Goal: Check status: Check status

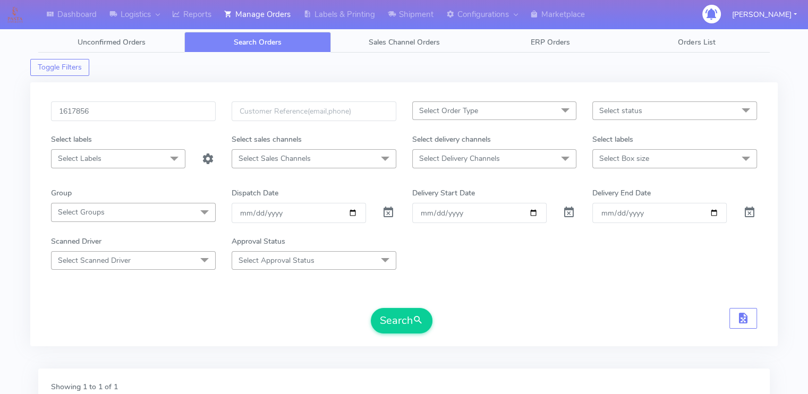
click at [182, 114] on input "1617856" at bounding box center [133, 112] width 165 height 20
click at [371, 308] on button "Search" at bounding box center [402, 321] width 62 height 26
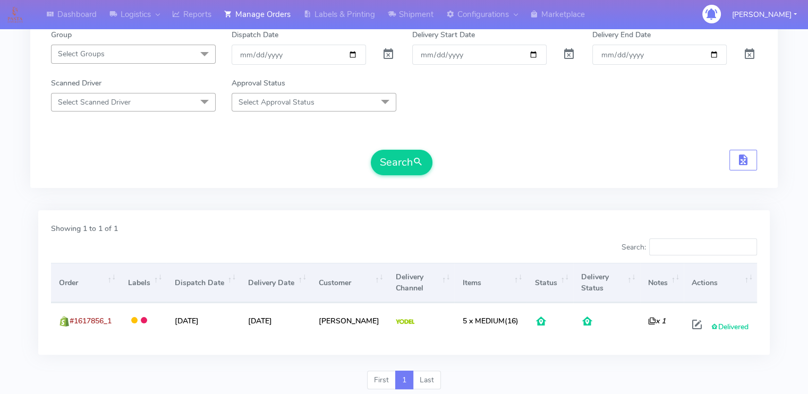
scroll to position [192, 0]
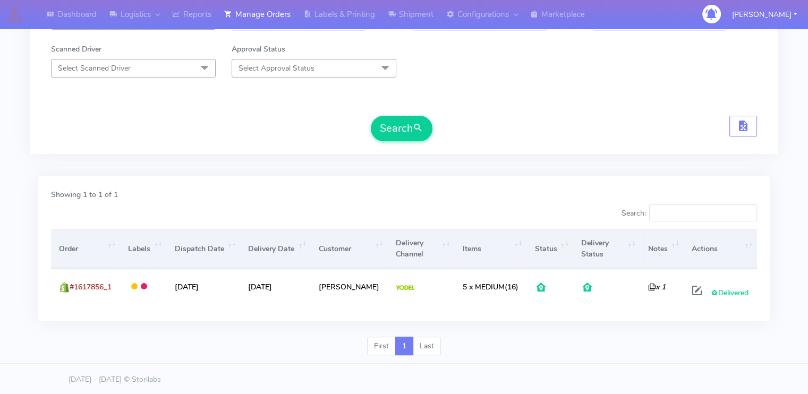
click at [132, 110] on form "1617856 Select Order Type Select All MEALS ATAVI One Off Pasta Club Gift Kit Ev…" at bounding box center [404, 25] width 706 height 232
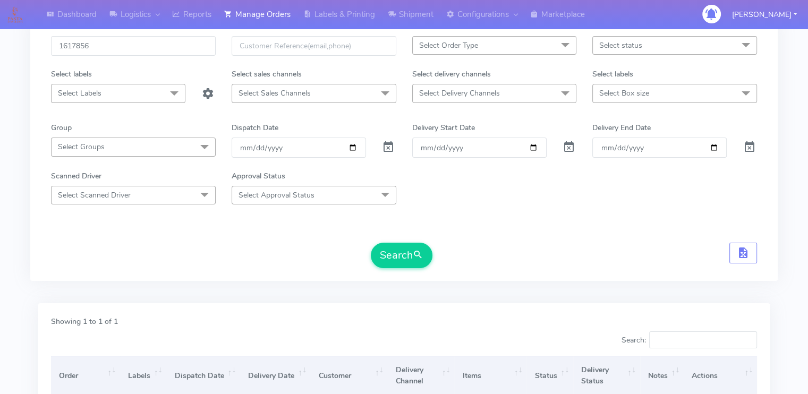
scroll to position [0, 0]
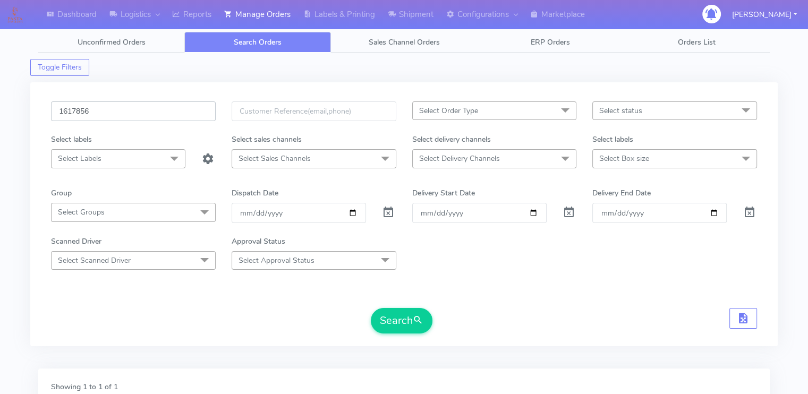
click at [122, 116] on input "1617856" at bounding box center [133, 112] width 165 height 20
paste input "23068"
type input "1623068"
click at [371, 308] on button "Search" at bounding box center [402, 321] width 62 height 26
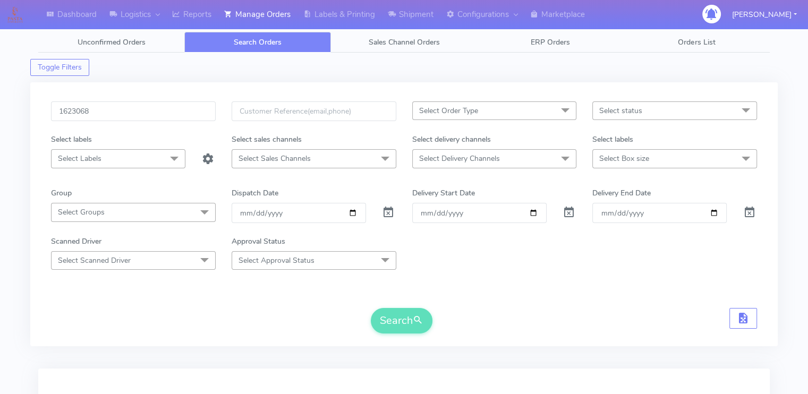
click at [170, 298] on form "1623068 Select Order Type Select All MEALS ATAVI One Off Pasta Club Gift Kit Ev…" at bounding box center [404, 218] width 706 height 232
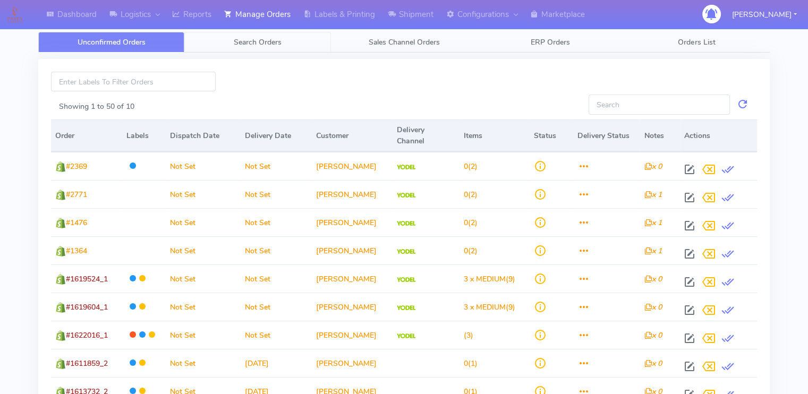
click at [223, 38] on link "Search Orders" at bounding box center [257, 42] width 146 height 21
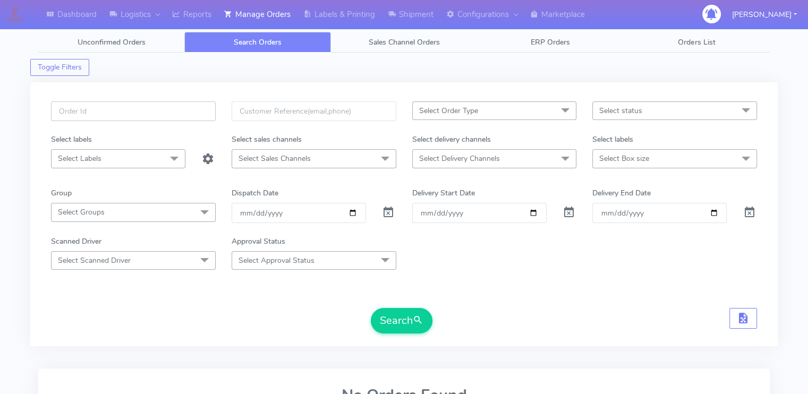
click at [134, 106] on input "text" at bounding box center [133, 112] width 165 height 20
paste input "1623068"
type input "1623068"
click at [389, 215] on span at bounding box center [388, 215] width 13 height 10
click at [393, 314] on button "Search" at bounding box center [402, 321] width 62 height 26
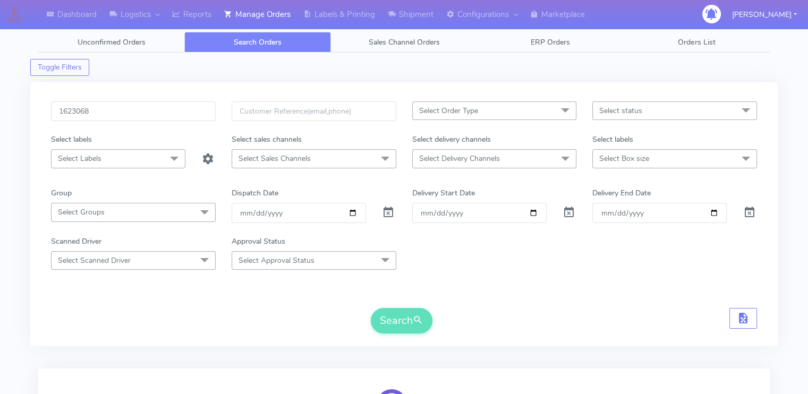
click at [204, 306] on form "1623068 Select Order Type Select All MEALS ATAVI One Off Pasta Club Gift Kit Ev…" at bounding box center [404, 218] width 706 height 232
click at [395, 322] on button "Search" at bounding box center [402, 321] width 62 height 26
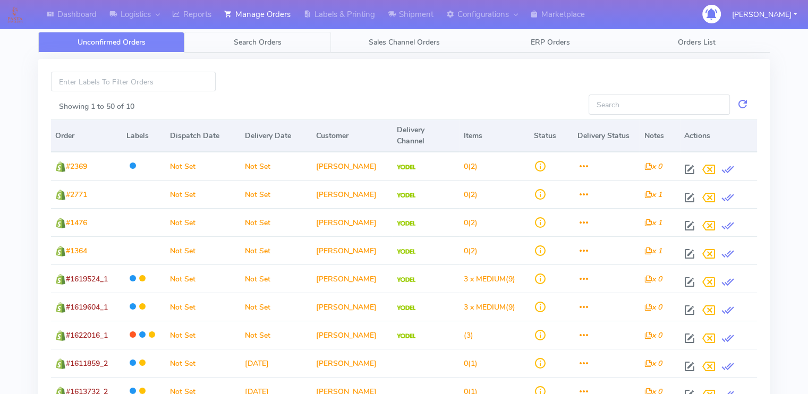
click at [219, 34] on link "Search Orders" at bounding box center [257, 42] width 146 height 21
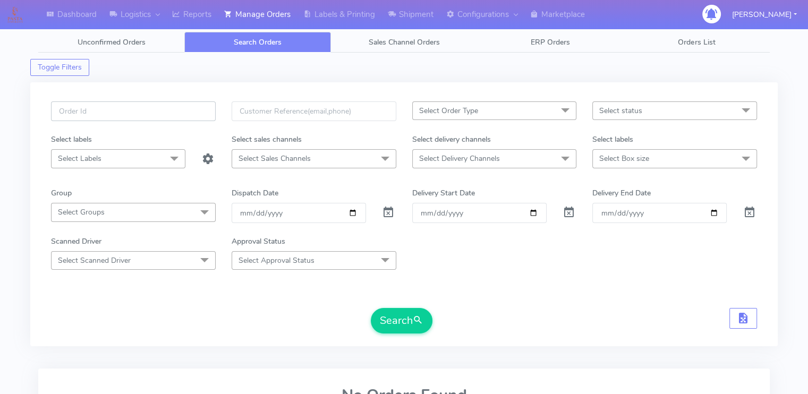
click at [148, 108] on input "text" at bounding box center [133, 112] width 165 height 20
paste input "1623068"
type input "1623068"
click at [393, 212] on span at bounding box center [388, 215] width 13 height 10
click at [393, 308] on button "Search" at bounding box center [402, 321] width 62 height 26
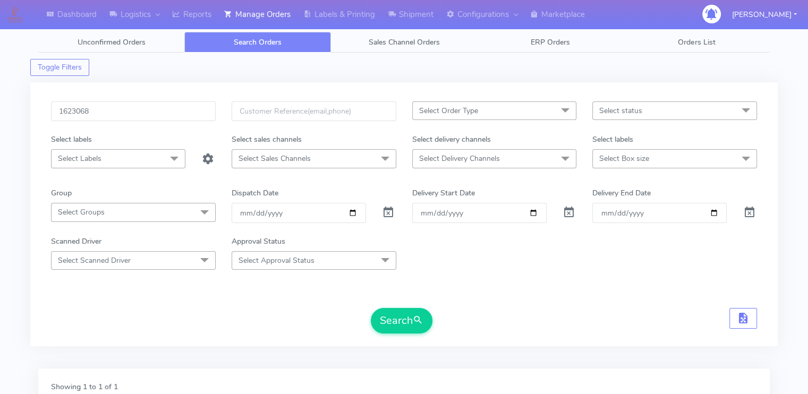
click at [271, 334] on div "1623068 Select Order Type Select All MEALS ATAVI One Off Pasta Club Gift Kit Ev…" at bounding box center [404, 221] width 722 height 239
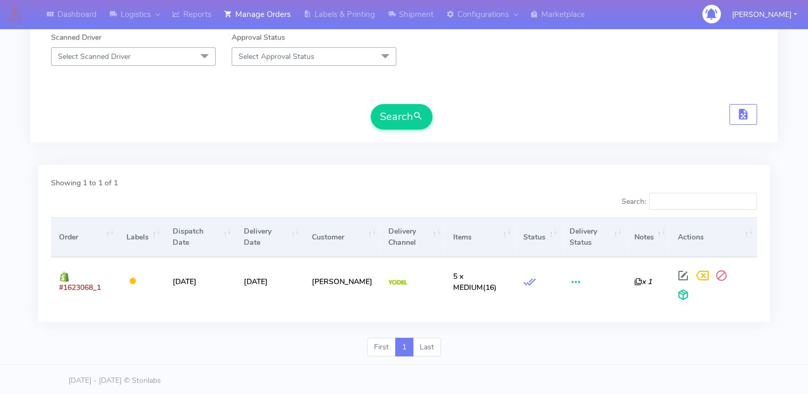
scroll to position [205, 0]
click at [220, 114] on div "Search" at bounding box center [404, 116] width 706 height 26
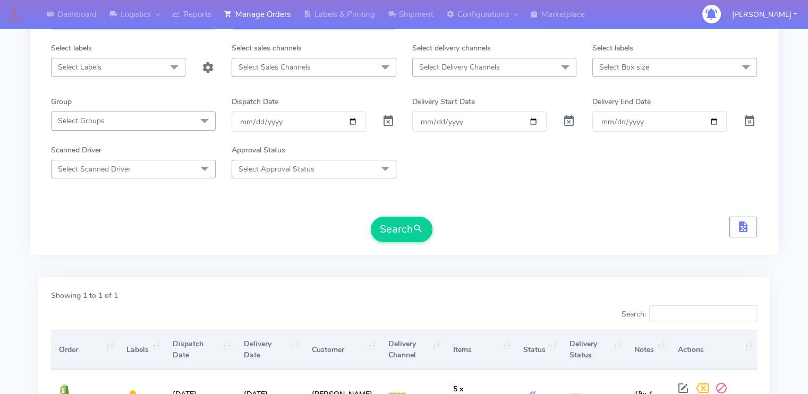
scroll to position [0, 0]
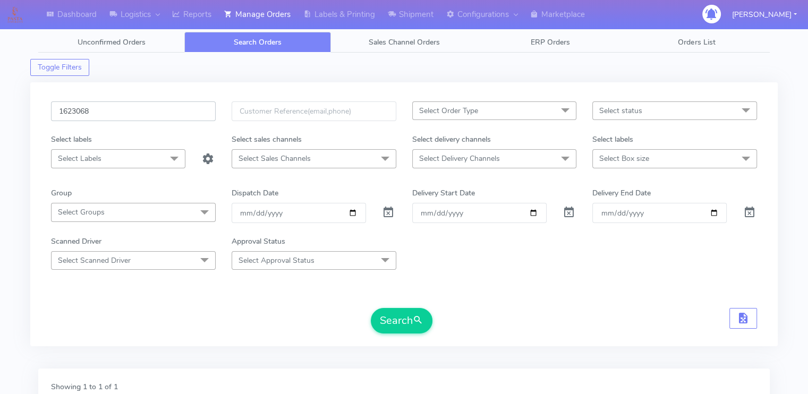
click at [179, 115] on input "1623068" at bounding box center [133, 112] width 165 height 20
paste input "16518"
type input "1616518"
click at [371, 308] on button "Search" at bounding box center [402, 321] width 62 height 26
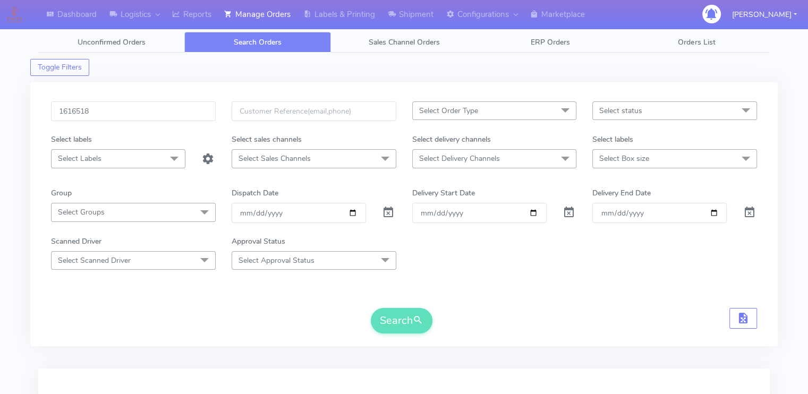
click at [238, 323] on div "Search" at bounding box center [404, 321] width 706 height 26
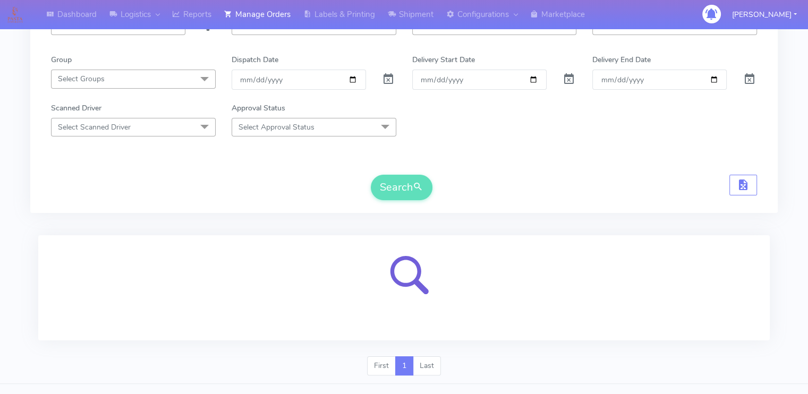
scroll to position [153, 0]
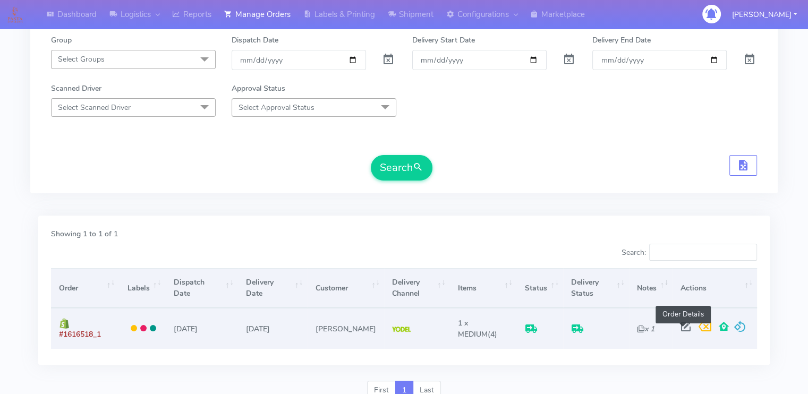
click at [681, 324] on span at bounding box center [686, 329] width 19 height 10
select select "5"
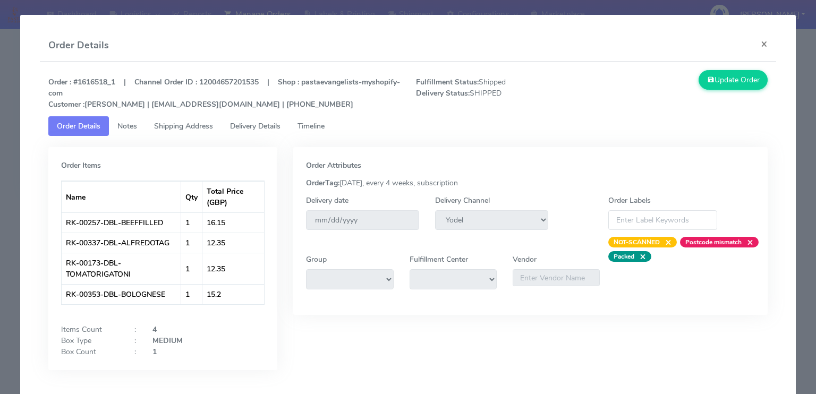
click at [260, 123] on span "Delivery Details" at bounding box center [255, 126] width 50 height 10
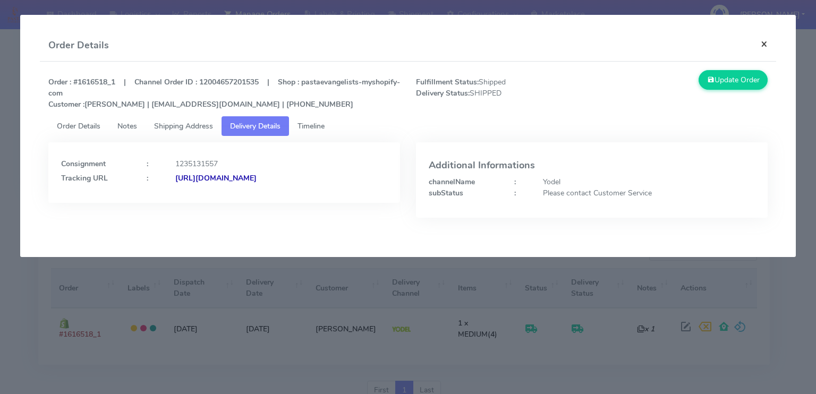
click at [765, 46] on button "×" at bounding box center [765, 44] width 24 height 28
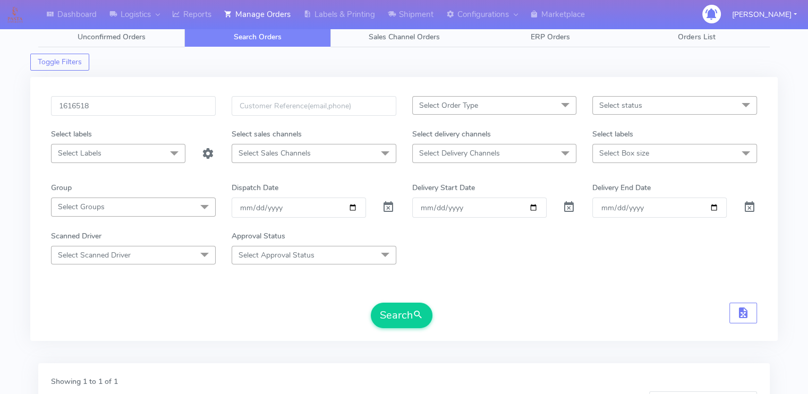
scroll to position [5, 0]
click at [189, 104] on input "1616518" at bounding box center [133, 107] width 165 height 20
type input "1616518A"
click at [371, 304] on button "Search" at bounding box center [402, 317] width 62 height 26
click at [202, 287] on form "1616518A Select Order Type Select All MEALS ATAVI One Off Pasta Club Gift Kit E…" at bounding box center [404, 213] width 706 height 232
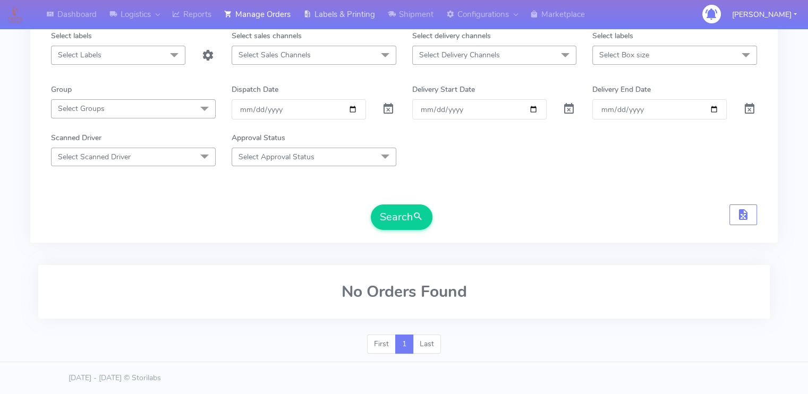
scroll to position [102, 0]
click at [401, 221] on button "Search" at bounding box center [402, 219] width 62 height 26
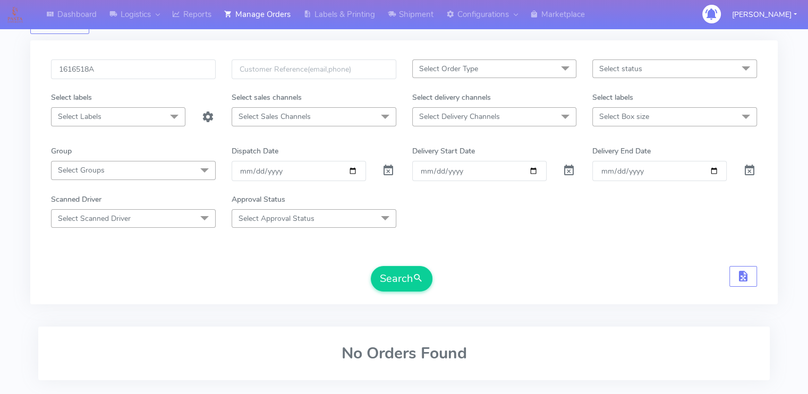
scroll to position [0, 0]
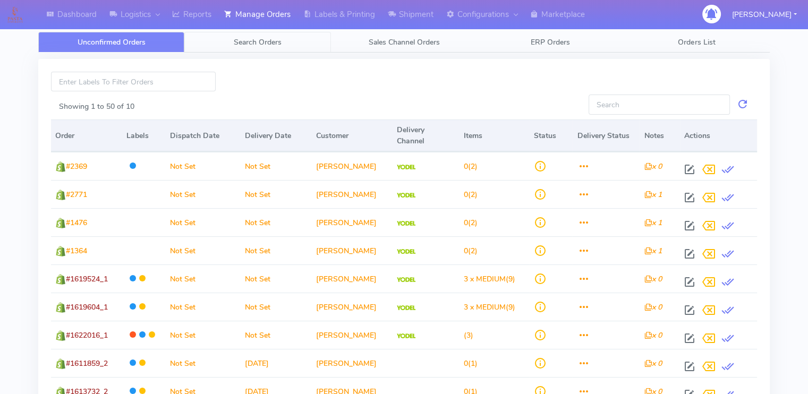
click at [238, 50] on link "Search Orders" at bounding box center [257, 42] width 146 height 21
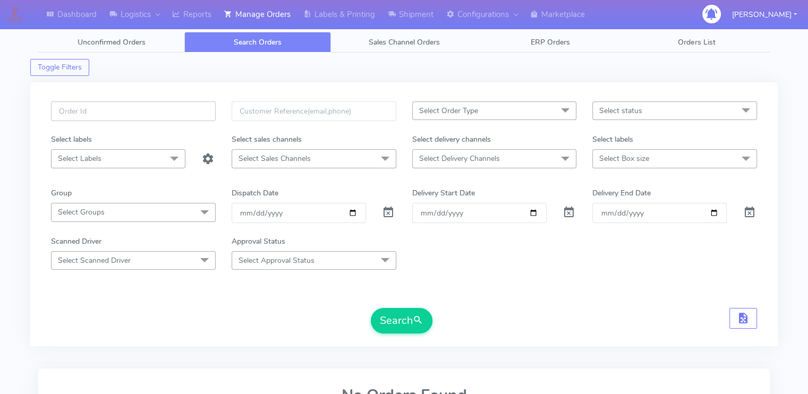
click at [145, 117] on input "text" at bounding box center [133, 112] width 165 height 20
paste input "1621744A"
type input "1621744A"
click at [386, 217] on span at bounding box center [388, 215] width 13 height 10
click at [384, 316] on button "Search" at bounding box center [402, 321] width 62 height 26
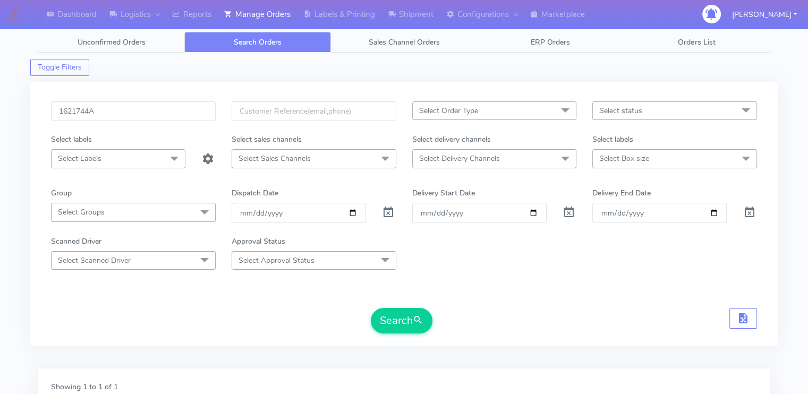
click at [314, 304] on form "1621744A Select Order Type Select All MEALS ATAVI One Off Pasta Club Gift Kit E…" at bounding box center [404, 218] width 706 height 232
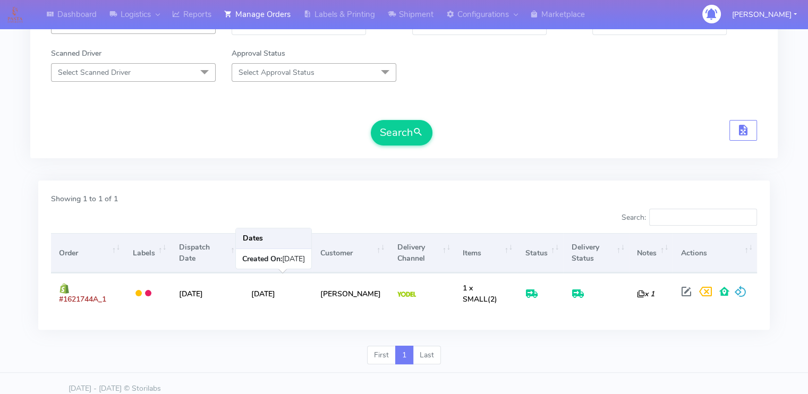
scroll to position [191, 0]
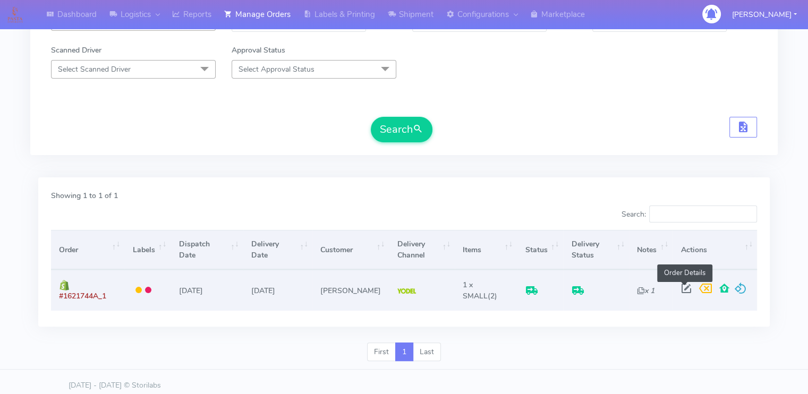
click at [683, 286] on span at bounding box center [686, 291] width 19 height 10
select select "5"
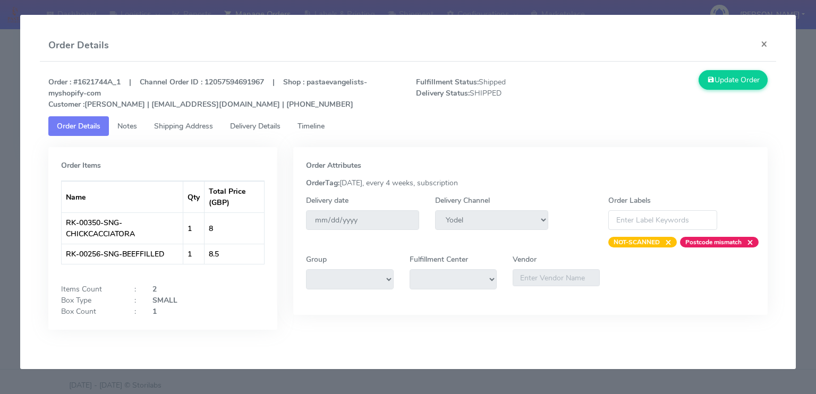
click at [257, 130] on span "Delivery Details" at bounding box center [255, 126] width 50 height 10
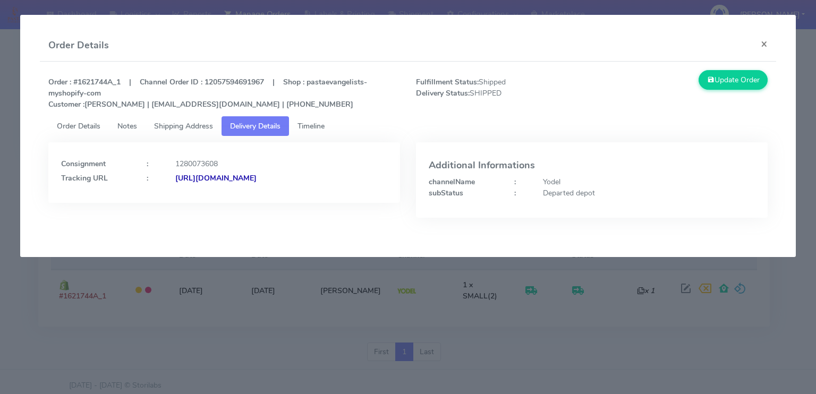
click at [257, 174] on strong "[URL][DOMAIN_NAME]" at bounding box center [215, 178] width 81 height 10
click at [200, 129] on span "Shipping Address" at bounding box center [183, 126] width 59 height 10
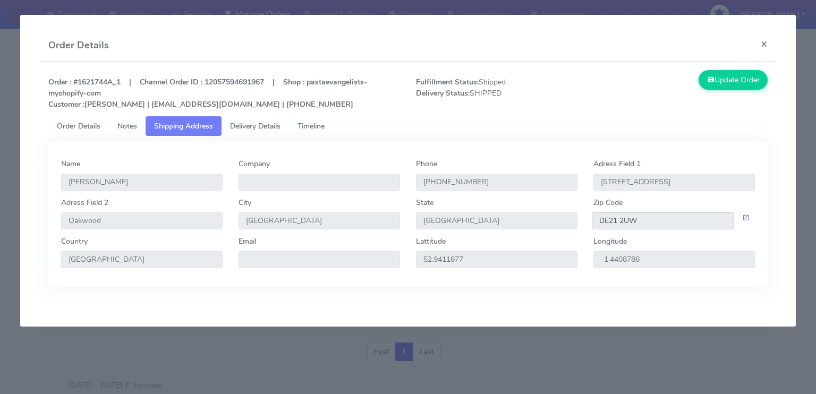
click at [663, 225] on input "DE21 2UW" at bounding box center [663, 221] width 142 height 17
click at [757, 44] on button "×" at bounding box center [765, 44] width 24 height 28
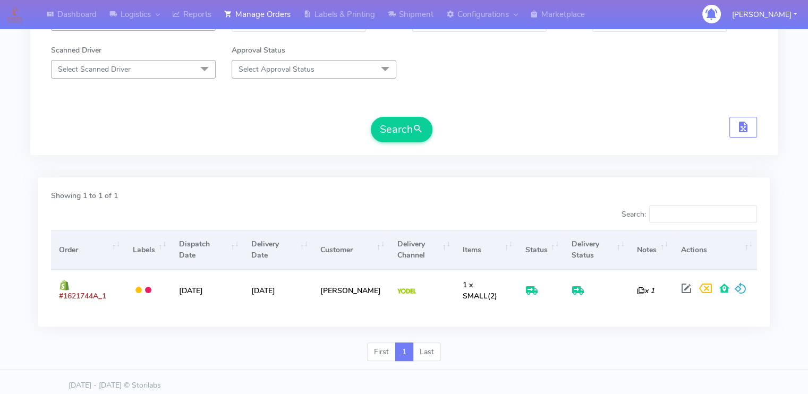
click at [158, 118] on div "Search" at bounding box center [404, 130] width 706 height 26
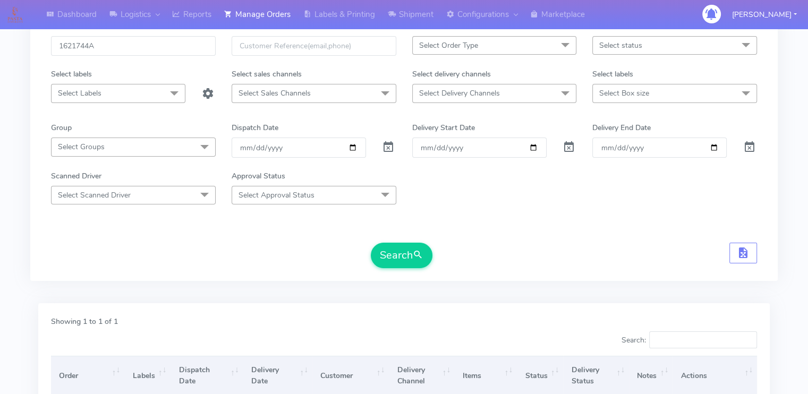
scroll to position [64, 0]
click at [131, 55] on input "1621744A" at bounding box center [133, 48] width 165 height 20
paste input "19800"
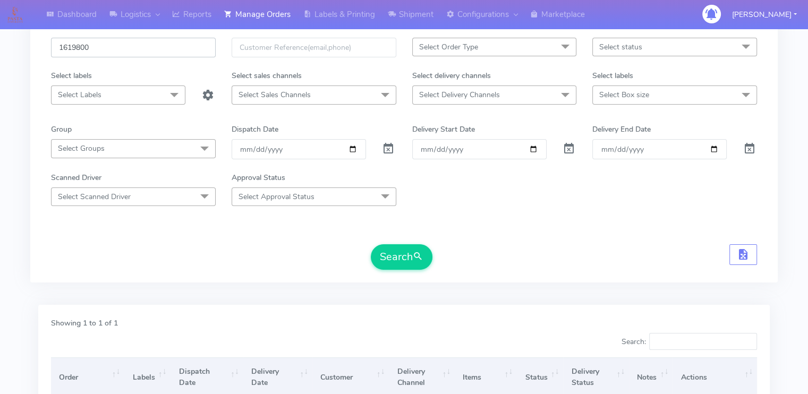
click at [371, 245] on button "Search" at bounding box center [402, 258] width 62 height 26
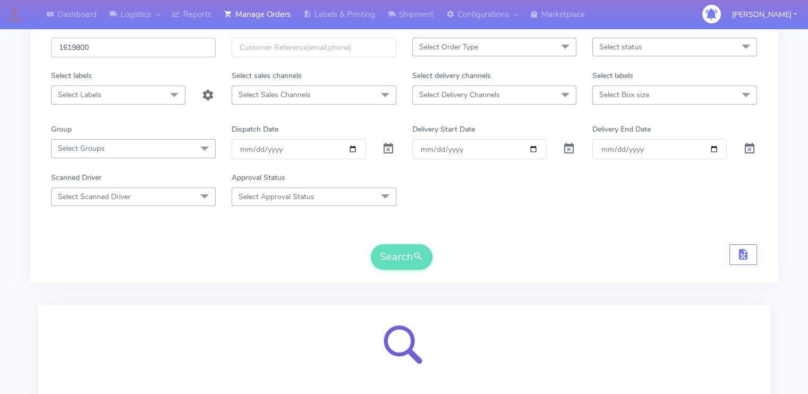
type input "1619800"
